Goal: Use online tool/utility: Utilize a website feature to perform a specific function

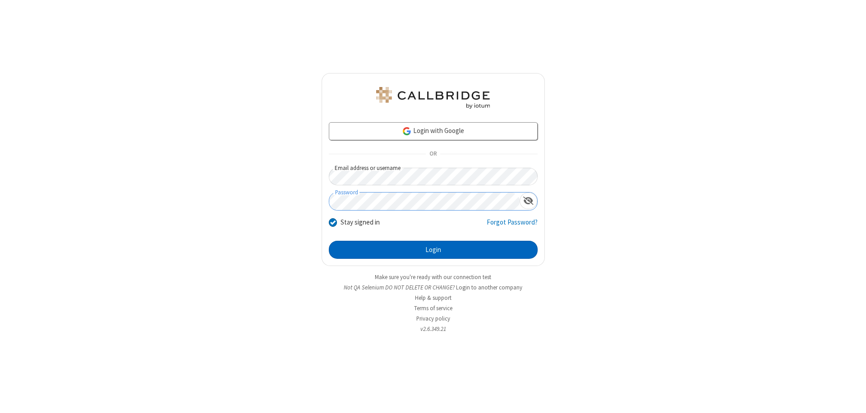
click at [433, 250] on button "Login" at bounding box center [433, 250] width 209 height 18
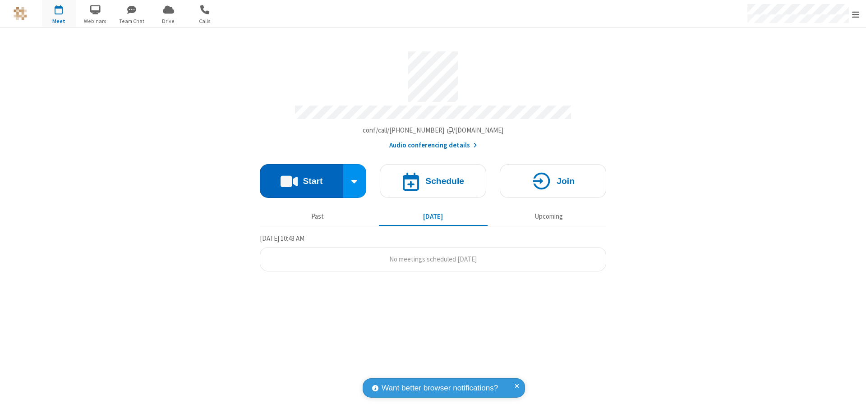
click at [301, 177] on button "Start" at bounding box center [301, 181] width 83 height 34
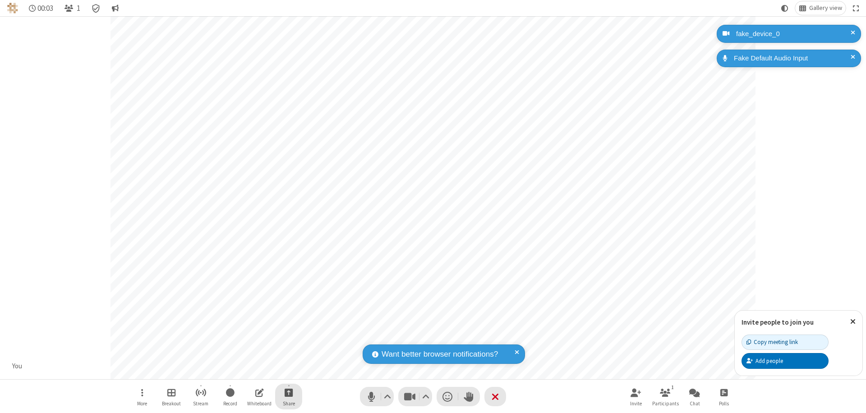
click at [289, 392] on span "Start sharing" at bounding box center [289, 392] width 9 height 11
click at [252, 371] on span "Share my screen" at bounding box center [252, 372] width 10 height 8
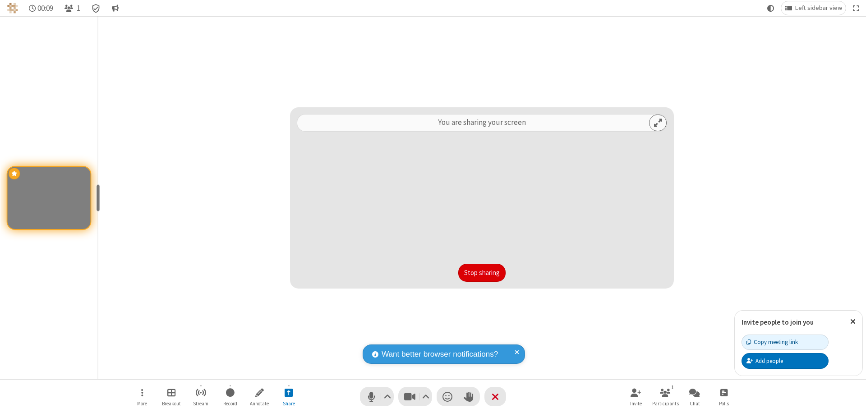
click at [482, 273] on button "Stop sharing" at bounding box center [481, 273] width 47 height 18
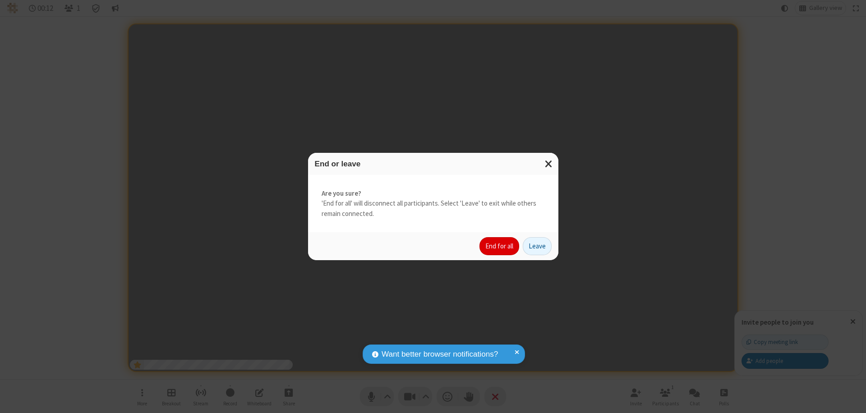
click at [500, 246] on button "End for all" at bounding box center [500, 246] width 40 height 18
